Goal: Information Seeking & Learning: Learn about a topic

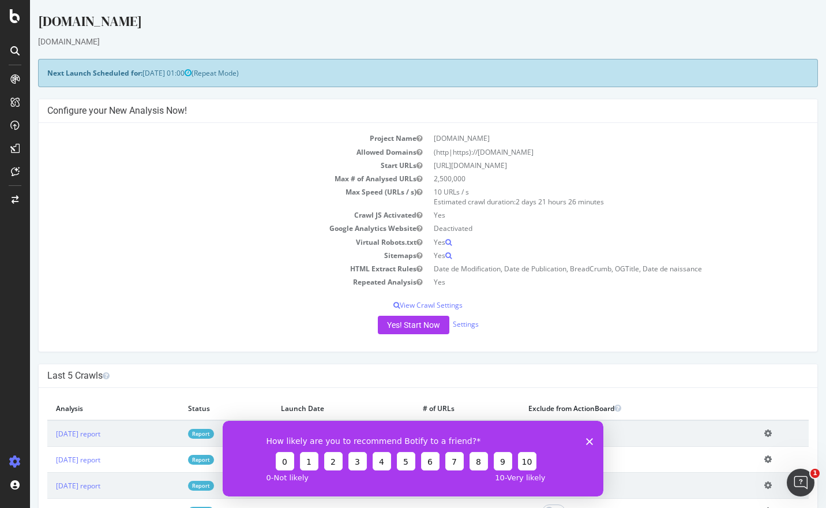
click at [591, 436] on div "How likely are you to recommend Botify to a friend? 0 1 2 3 4 5 6 7 8 9 10 0 - …" at bounding box center [413, 458] width 381 height 76
click at [588, 441] on icon "Fermer l'enquête" at bounding box center [589, 440] width 7 height 7
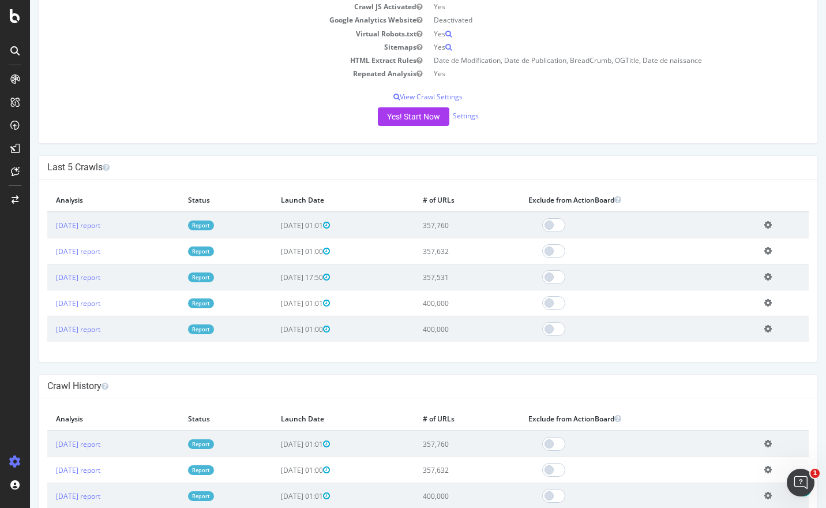
scroll to position [231, 0]
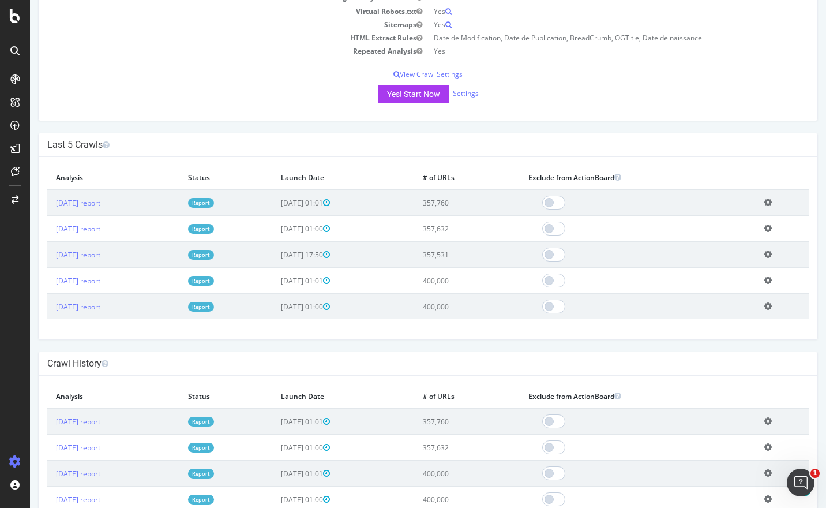
click at [214, 202] on link "Report" at bounding box center [201, 203] width 26 height 10
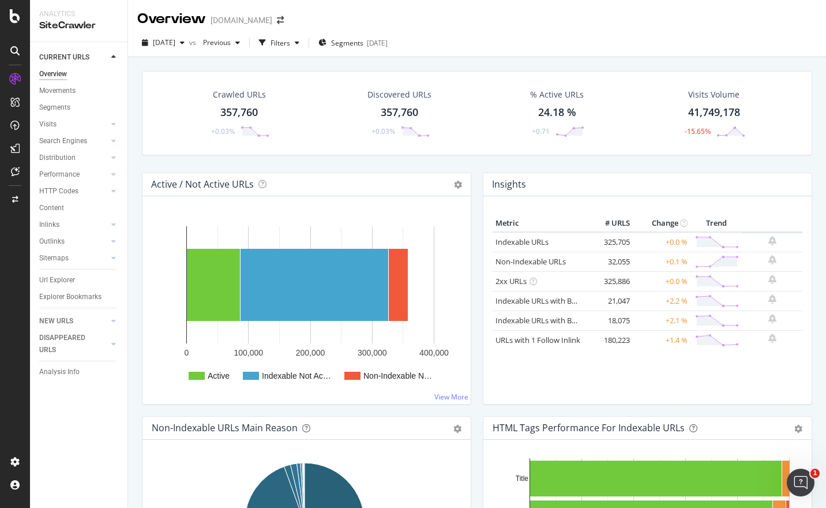
click at [391, 115] on div "357,760" at bounding box center [400, 112] width 38 height 15
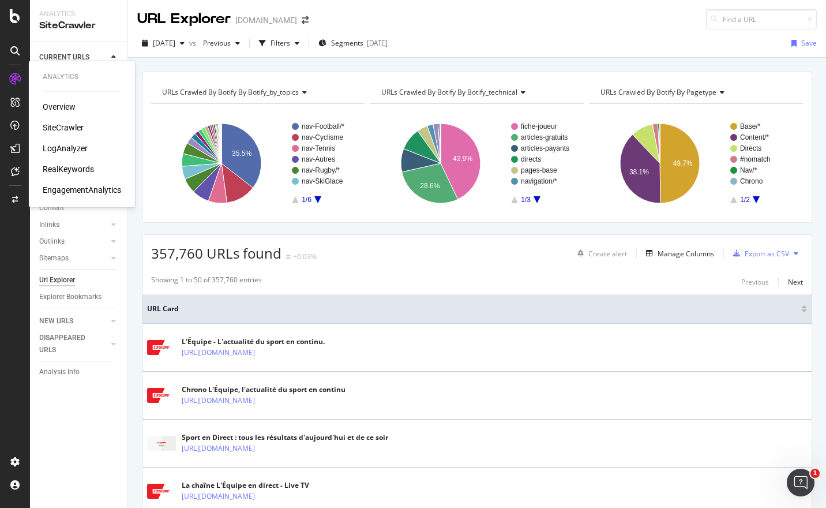
click at [71, 127] on div "SiteCrawler" at bounding box center [63, 128] width 41 height 12
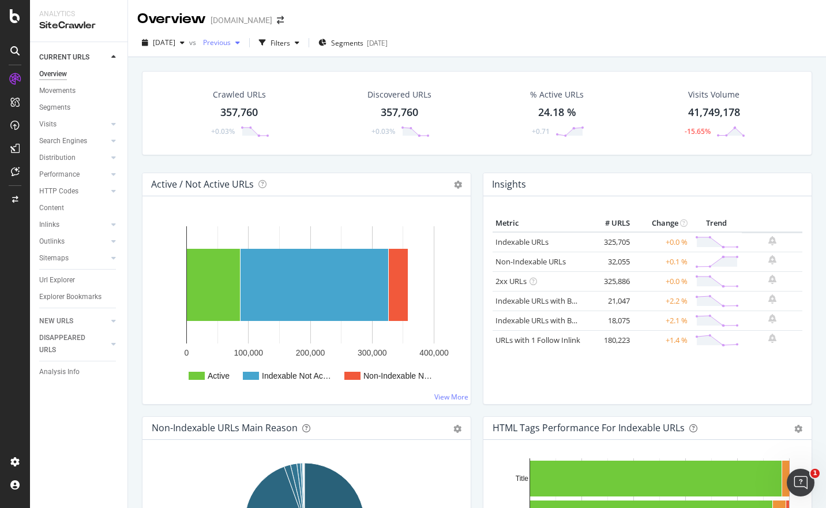
click at [231, 44] on span "Previous" at bounding box center [215, 43] width 32 height 10
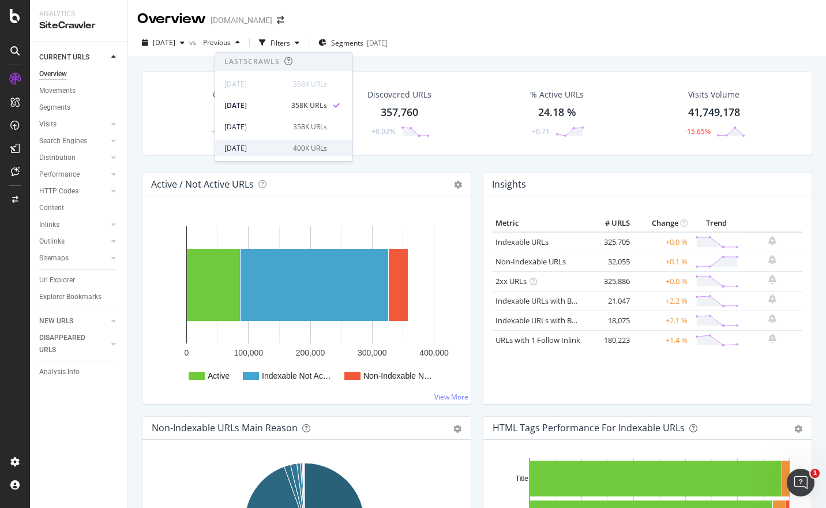
click at [279, 151] on div "[DATE]" at bounding box center [255, 148] width 62 height 10
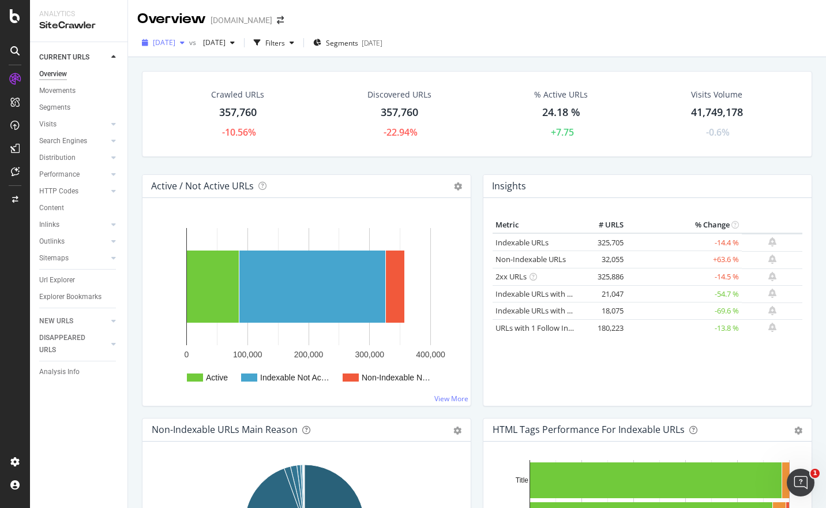
click at [175, 40] on span "[DATE]" at bounding box center [164, 43] width 23 height 10
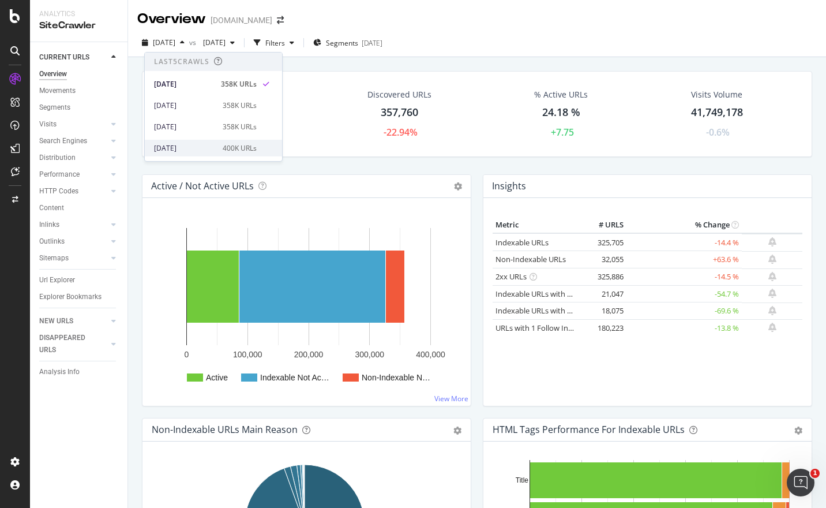
click at [223, 148] on div "400K URLs" at bounding box center [240, 148] width 34 height 10
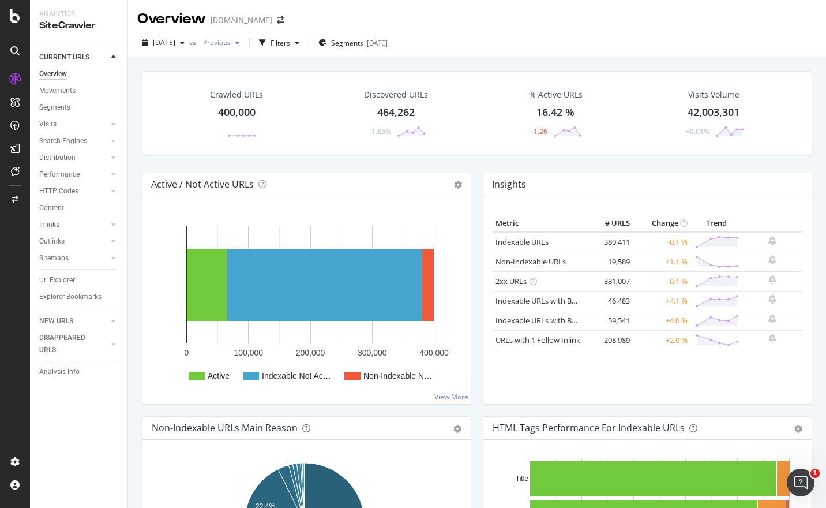
click at [240, 43] on icon "button" at bounding box center [237, 42] width 5 height 7
click at [231, 41] on span "Previous" at bounding box center [215, 43] width 32 height 10
click at [175, 43] on span "[DATE]" at bounding box center [164, 43] width 23 height 10
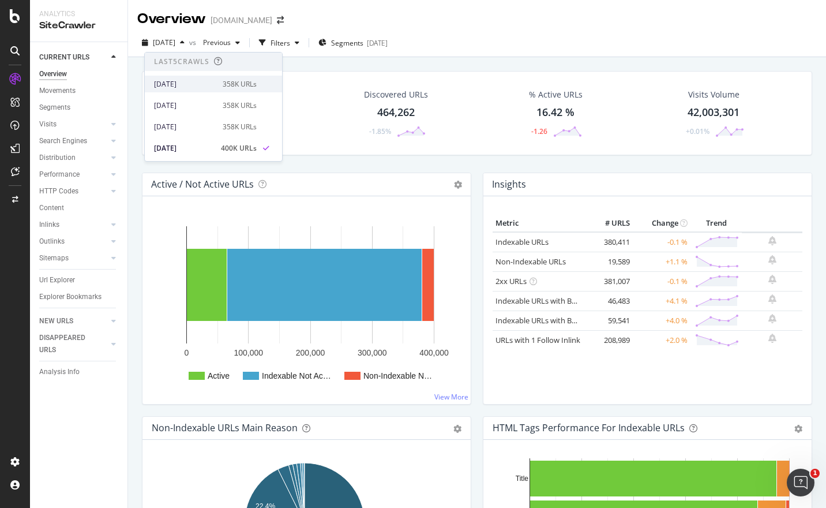
click at [185, 82] on div "[DATE]" at bounding box center [185, 84] width 62 height 10
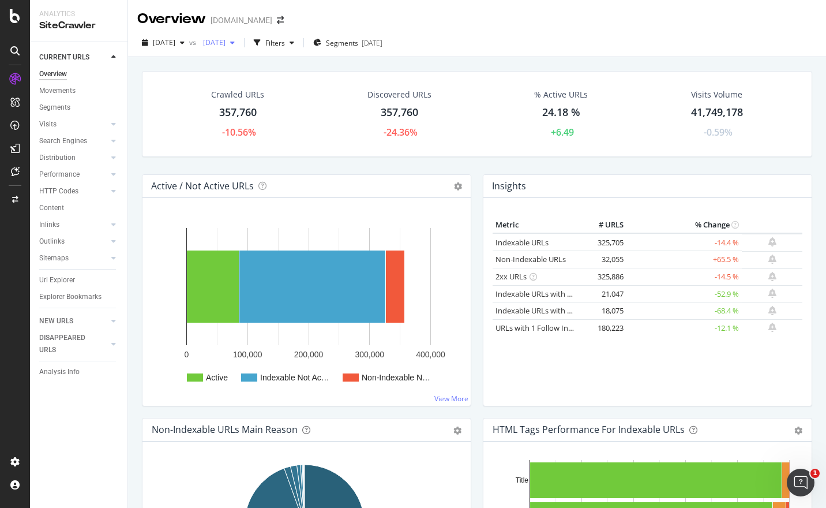
click at [235, 42] on icon "button" at bounding box center [232, 42] width 5 height 7
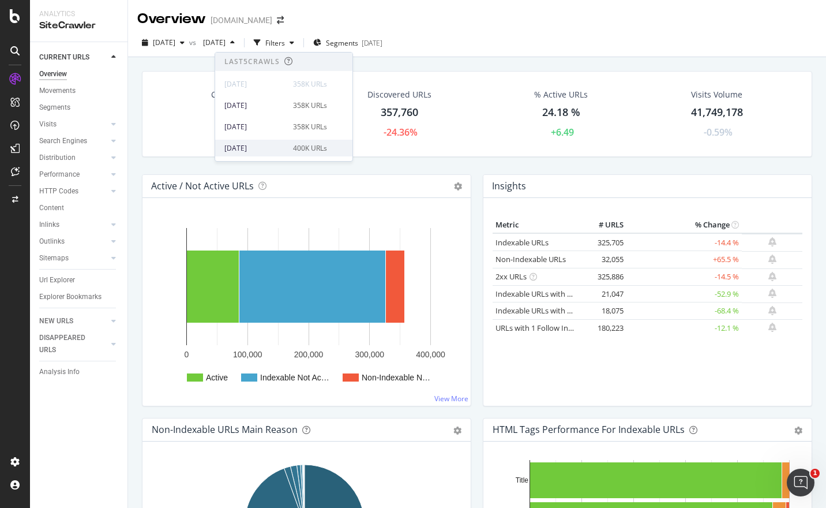
click at [283, 146] on div "[DATE] 400K URLs" at bounding box center [275, 148] width 103 height 10
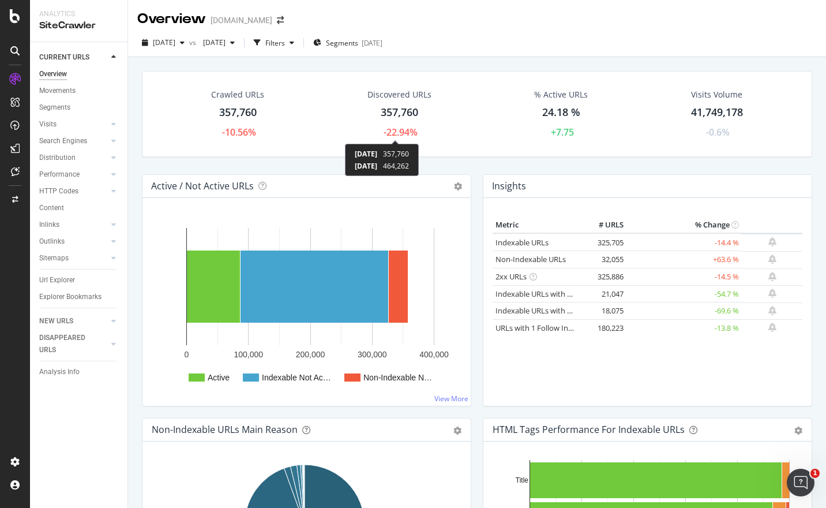
click at [394, 132] on div "-22.94%" at bounding box center [401, 132] width 34 height 13
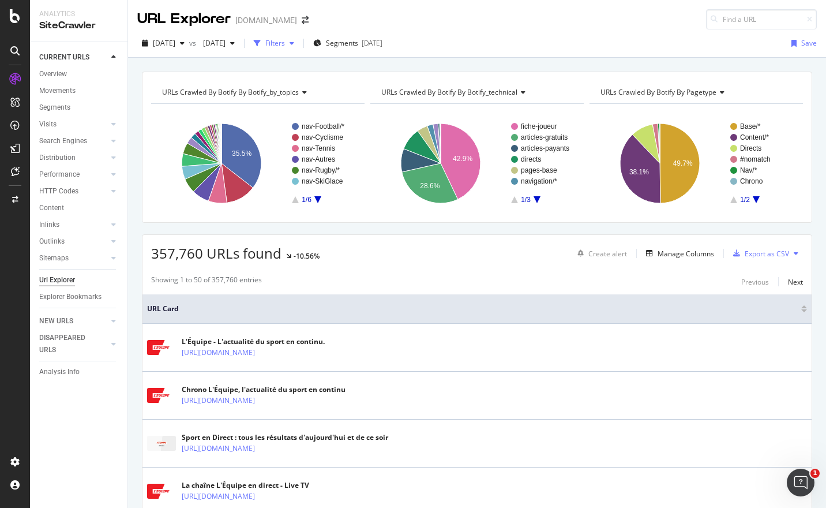
click at [294, 41] on icon "button" at bounding box center [292, 43] width 5 height 7
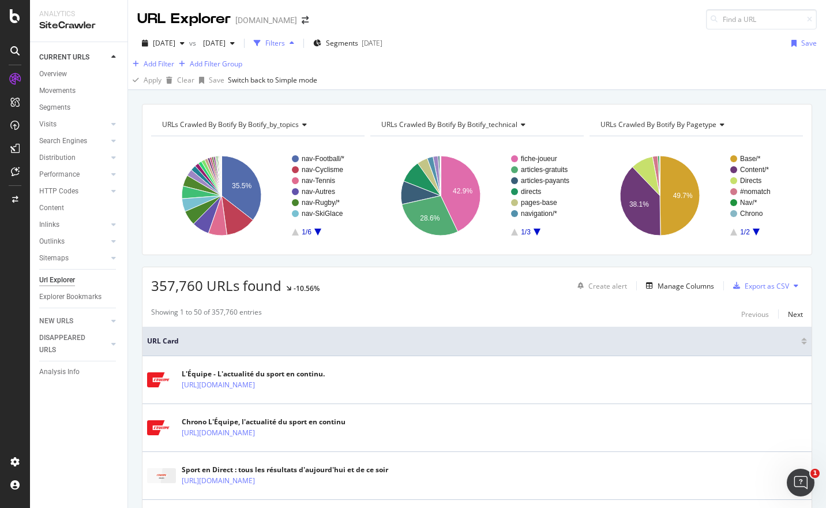
click at [294, 41] on icon "button" at bounding box center [292, 43] width 5 height 7
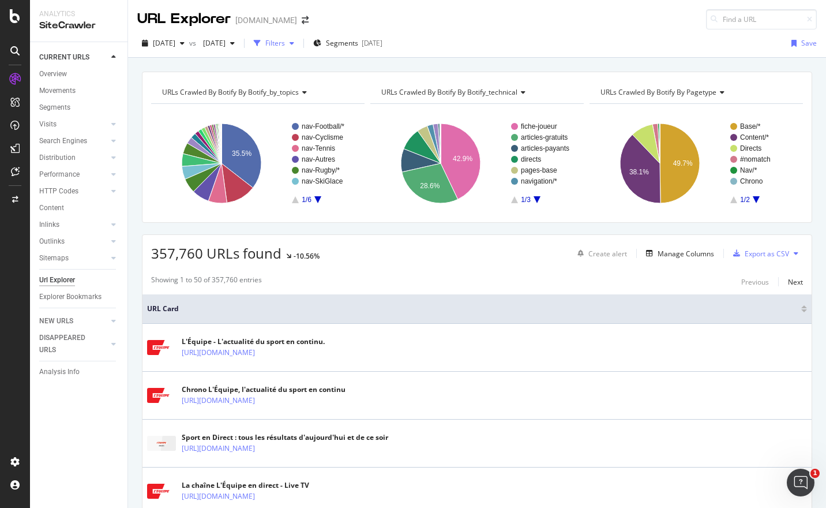
click at [299, 43] on div "button" at bounding box center [292, 43] width 14 height 7
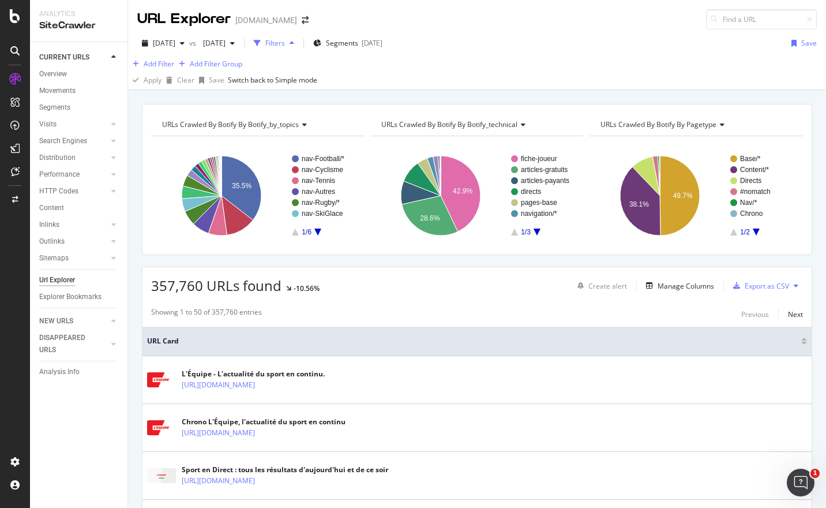
click at [299, 42] on div "button" at bounding box center [292, 43] width 14 height 7
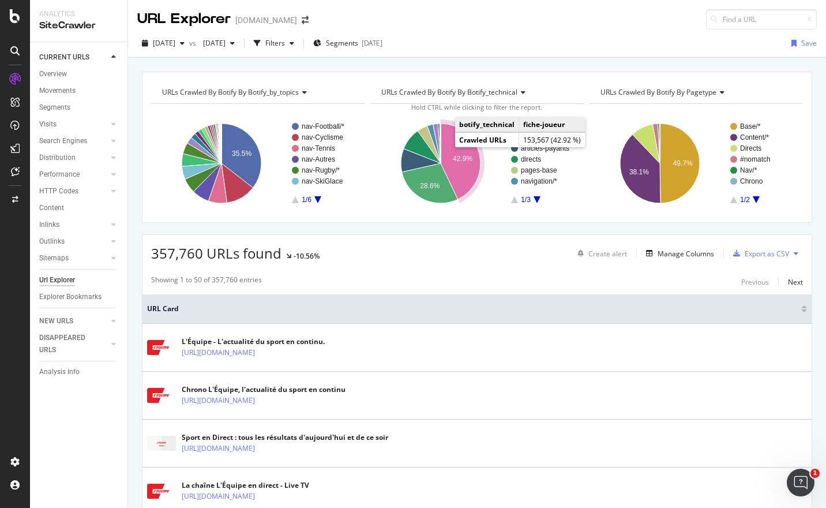
click at [448, 156] on icon "A chart." at bounding box center [461, 162] width 40 height 76
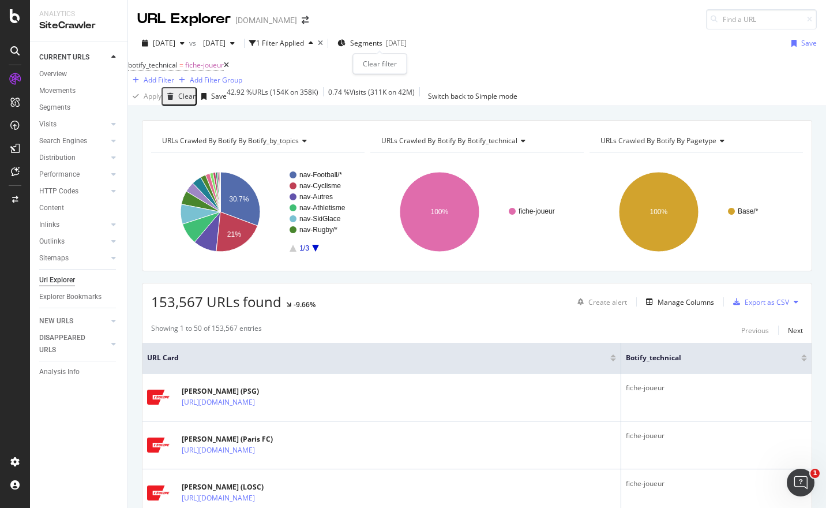
click at [323, 42] on icon "times" at bounding box center [320, 43] width 5 height 7
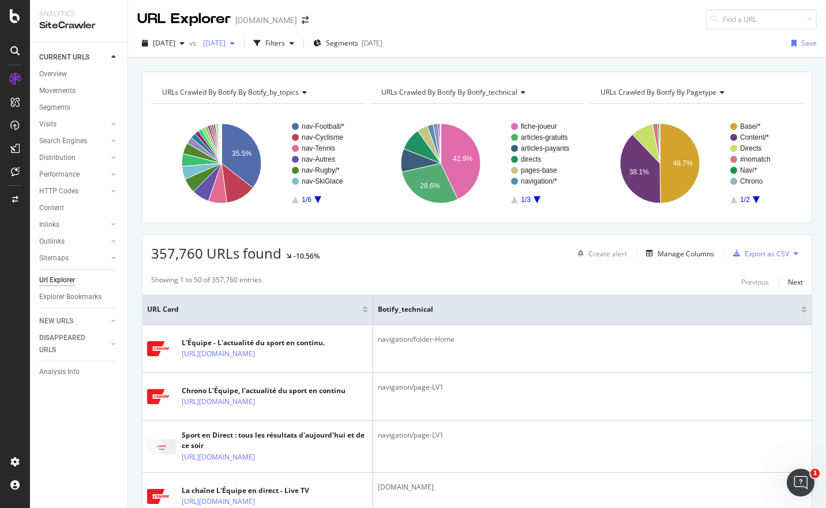
click at [240, 45] on div "button" at bounding box center [233, 43] width 14 height 7
click at [453, 23] on div "URL Explorer [DOMAIN_NAME]" at bounding box center [477, 14] width 698 height 29
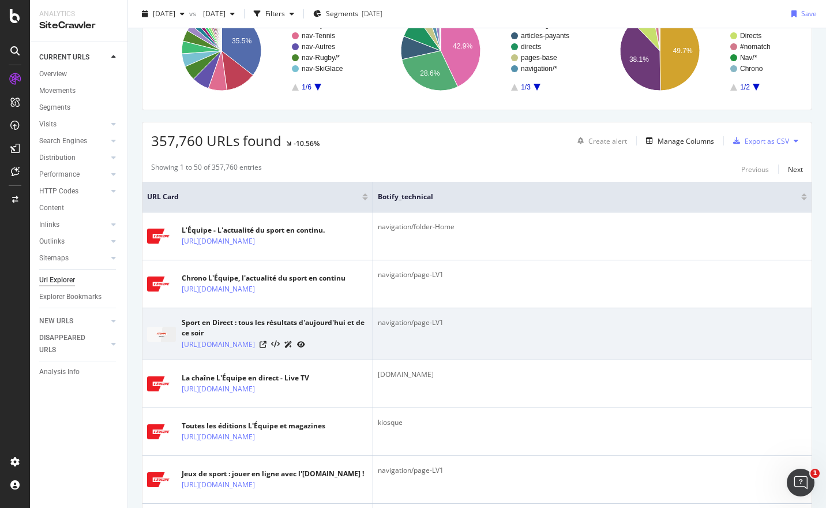
scroll to position [115, 0]
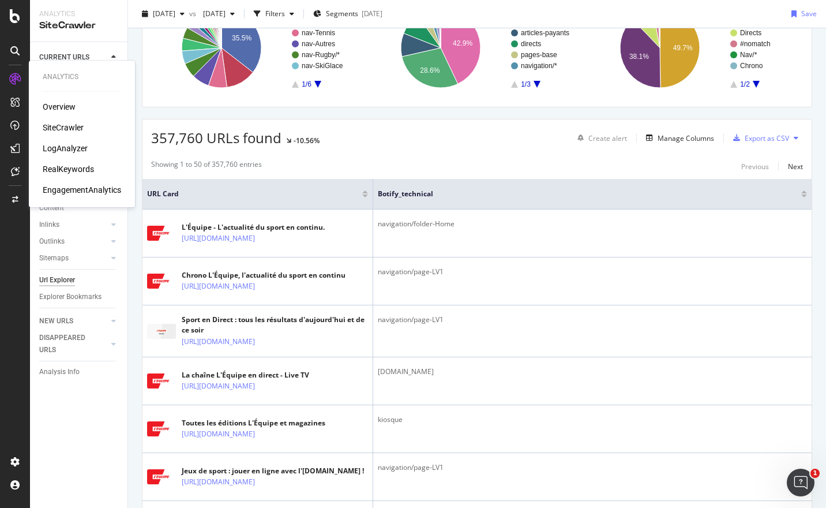
click at [71, 144] on div "LogAnalyzer" at bounding box center [65, 149] width 45 height 12
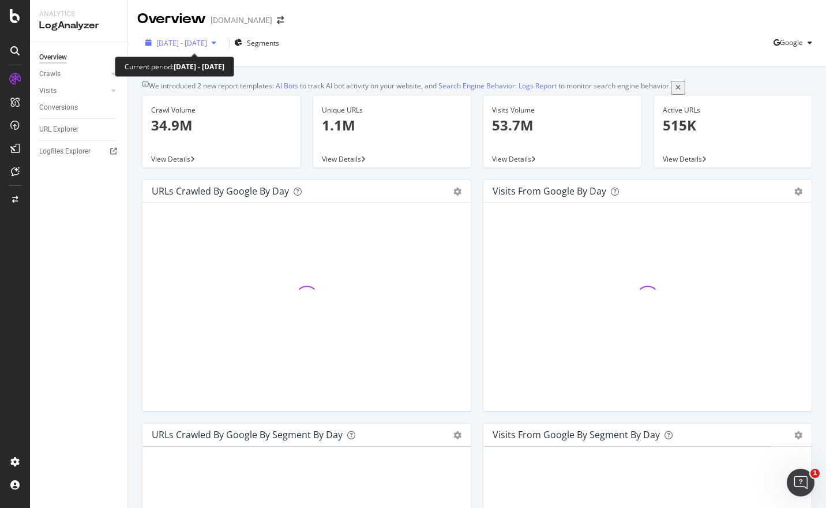
click at [207, 43] on span "[DATE] - [DATE]" at bounding box center [181, 43] width 51 height 10
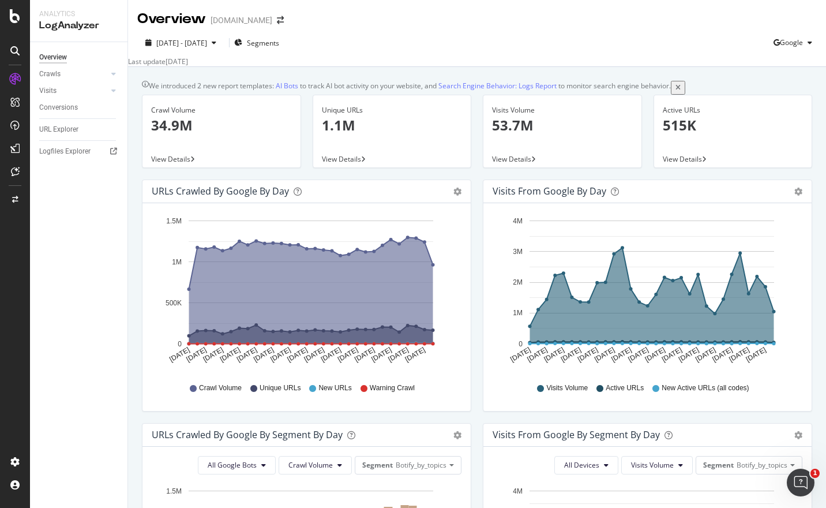
click at [528, 35] on div "[DATE] - [DATE] Segments Google" at bounding box center [477, 44] width 698 height 23
click at [216, 42] on icon "button" at bounding box center [214, 42] width 5 height 7
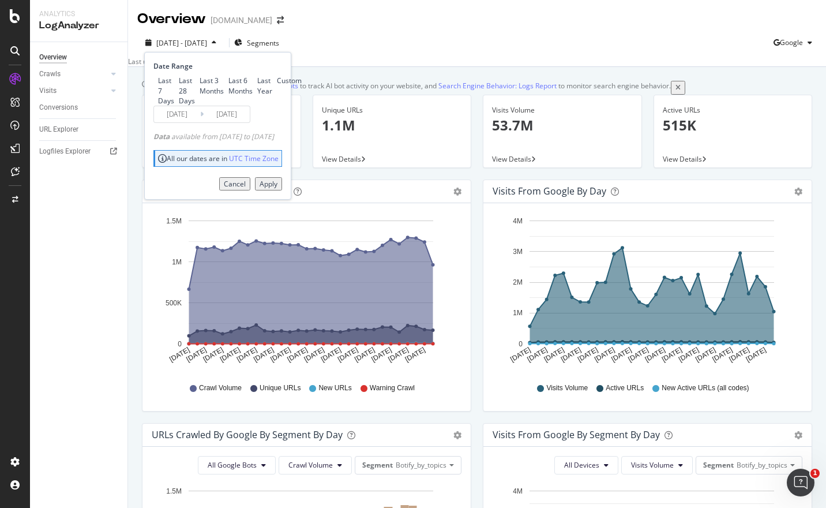
click at [229, 95] on div "Last 6 Months" at bounding box center [241, 86] width 24 height 20
type input "[DATE]"
click at [278, 189] on div "Apply" at bounding box center [269, 184] width 18 height 10
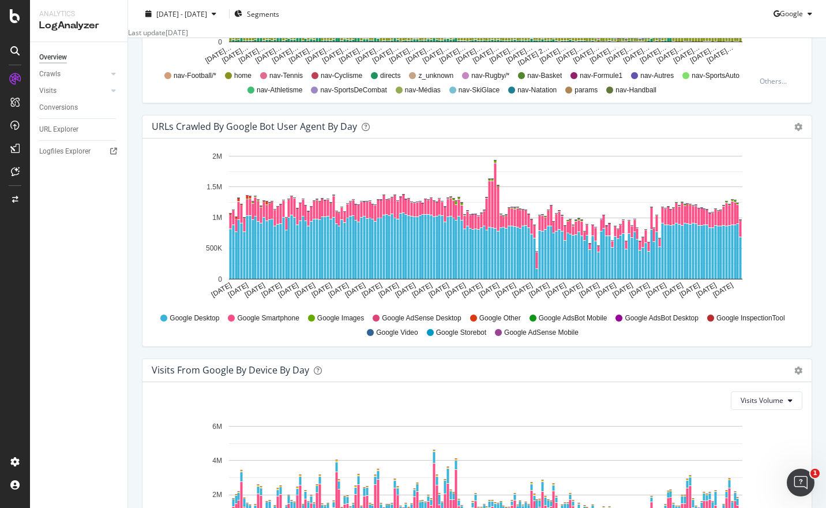
scroll to position [1185, 0]
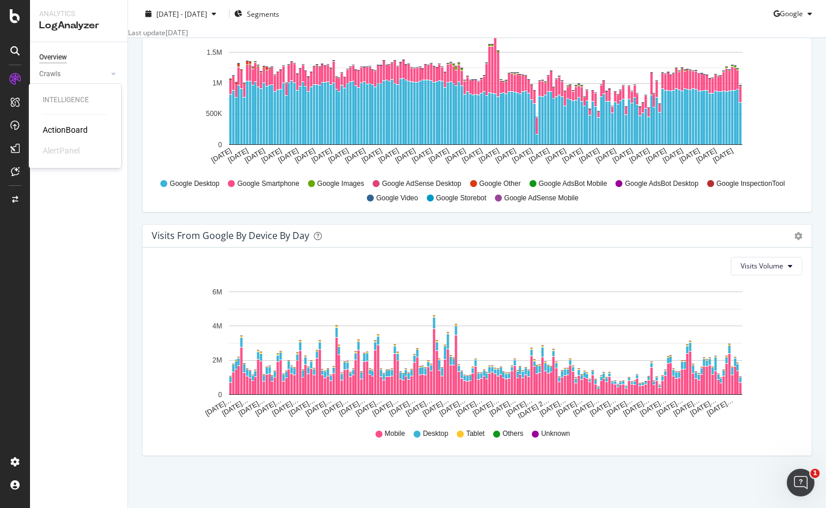
click at [80, 130] on div "ActionBoard" at bounding box center [65, 130] width 45 height 12
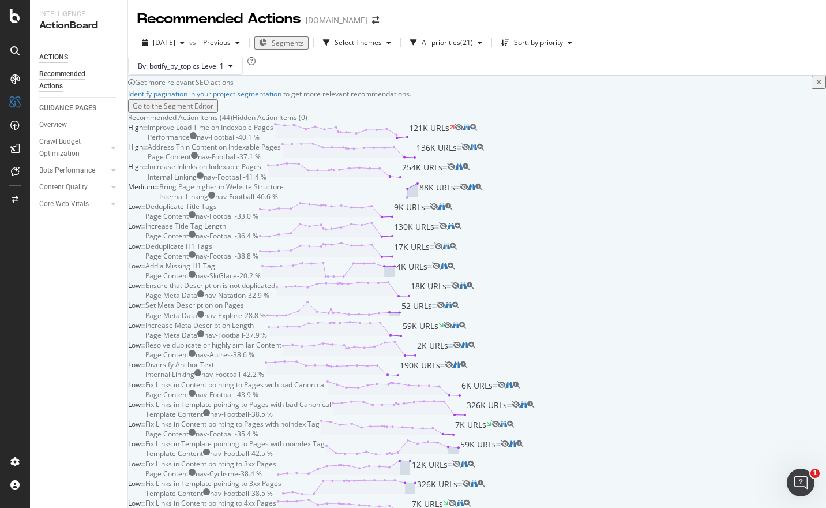
click at [51, 57] on div "ACTIONS" at bounding box center [53, 57] width 29 height 12
click at [56, 56] on div "ACTIONS" at bounding box center [53, 57] width 29 height 12
click at [58, 120] on div "Overview" at bounding box center [53, 125] width 28 height 12
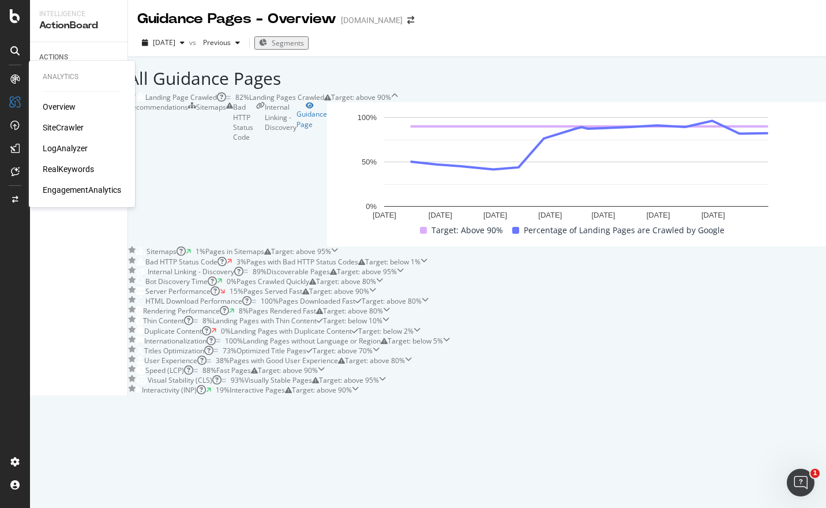
click at [16, 80] on icon at bounding box center [14, 78] width 9 height 9
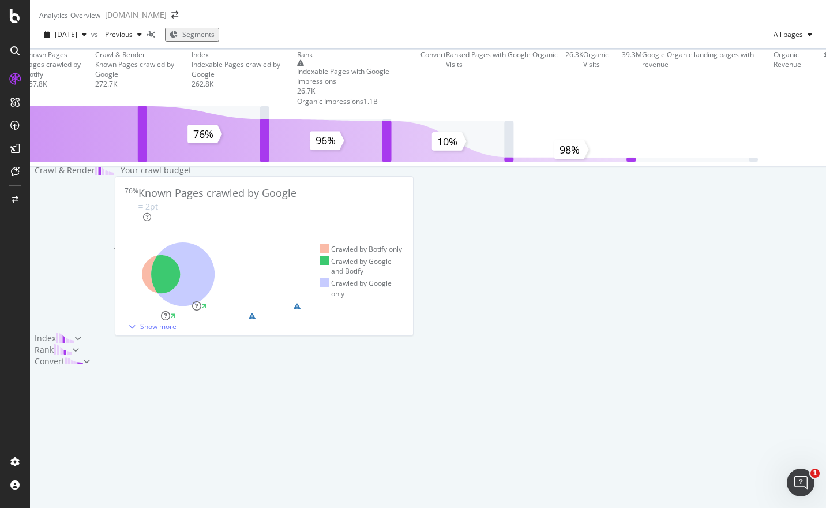
scroll to position [273, 0]
